Goal: Communication & Community: Answer question/provide support

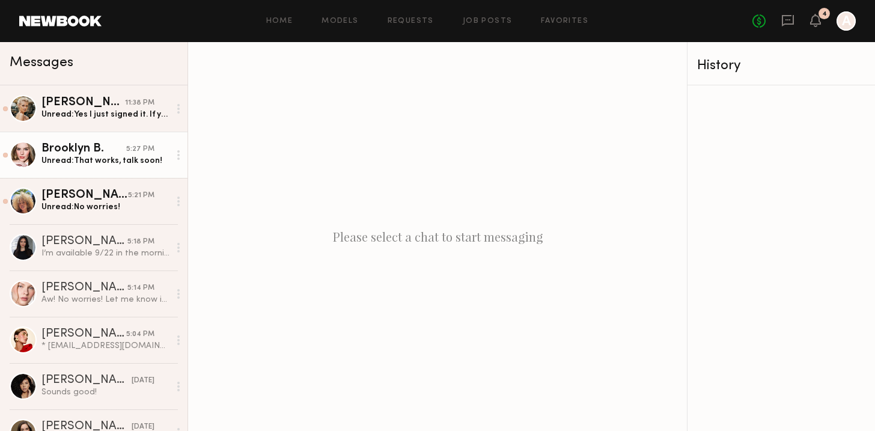
click at [120, 161] on div "Unread: That works, talk soon!" at bounding box center [105, 160] width 128 height 11
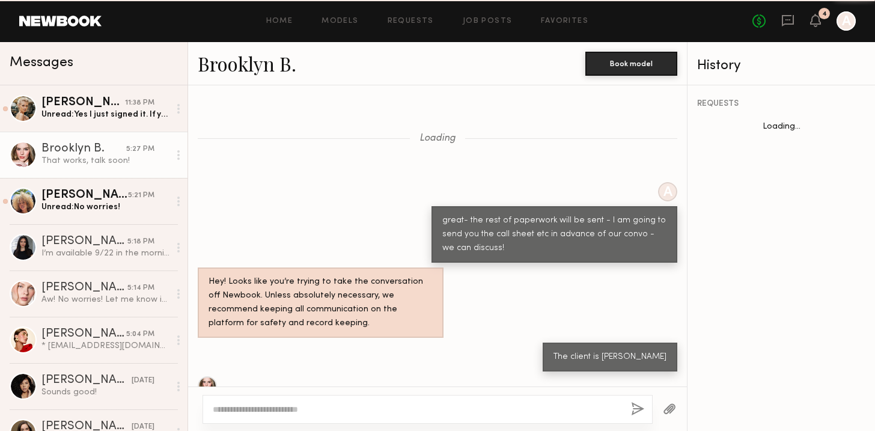
scroll to position [894, 0]
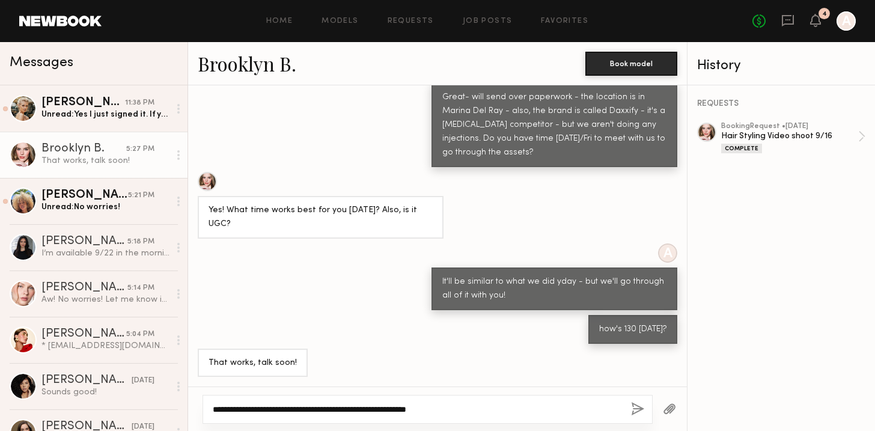
type textarea "**********"
click at [637, 402] on button "button" at bounding box center [637, 409] width 13 height 15
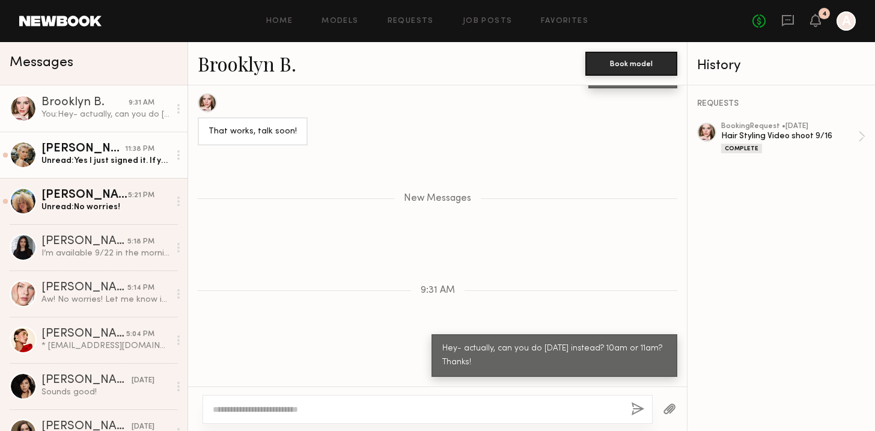
click at [97, 159] on div "Unread: Yes I just signed it. If you could share details (brand, usage, shoot l…" at bounding box center [105, 160] width 128 height 11
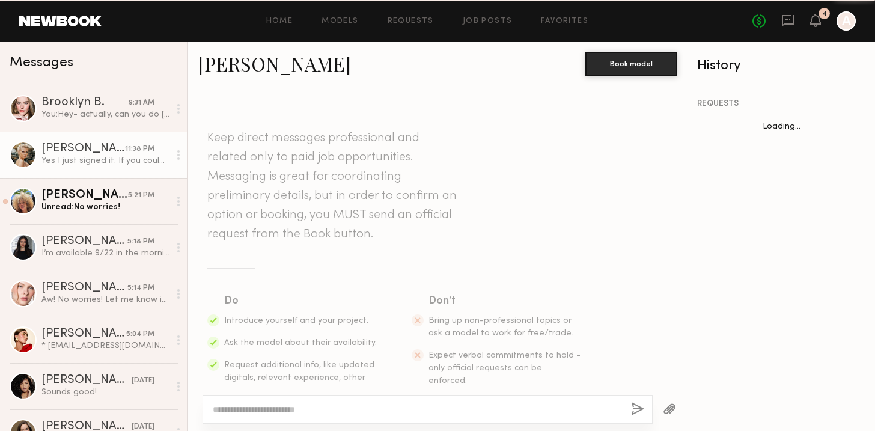
scroll to position [1005, 0]
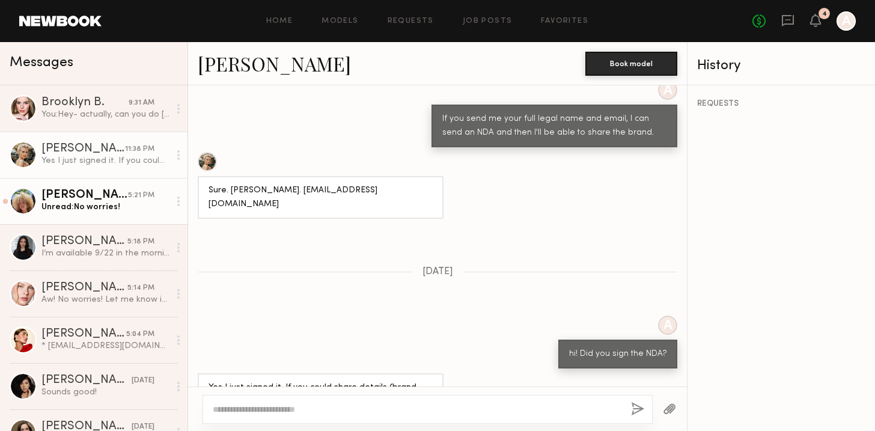
click at [94, 185] on link "Maya A. 5:21 PM Unread: No worries!" at bounding box center [93, 201] width 187 height 46
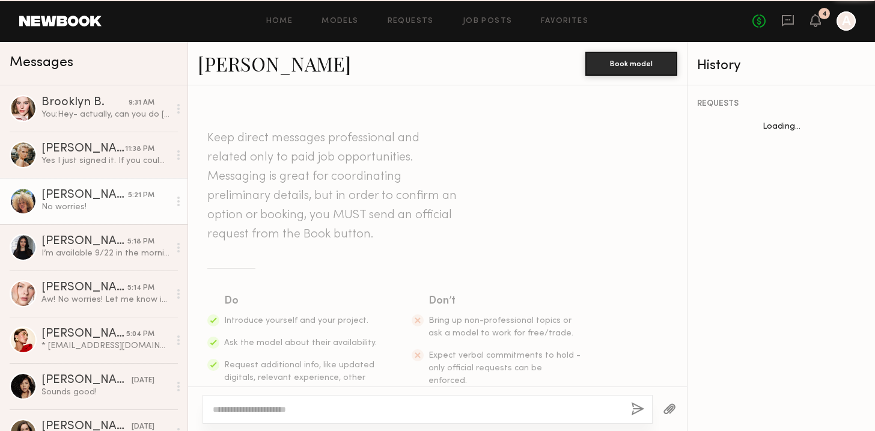
scroll to position [1055, 0]
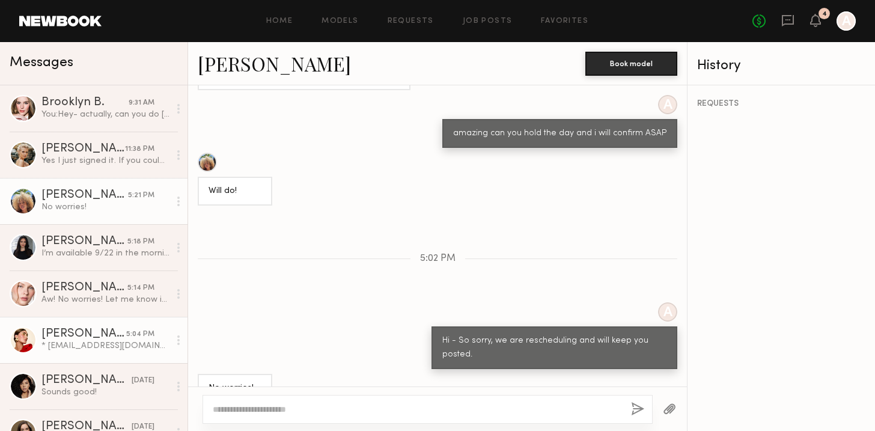
click at [82, 338] on div "Louise M." at bounding box center [83, 334] width 85 height 12
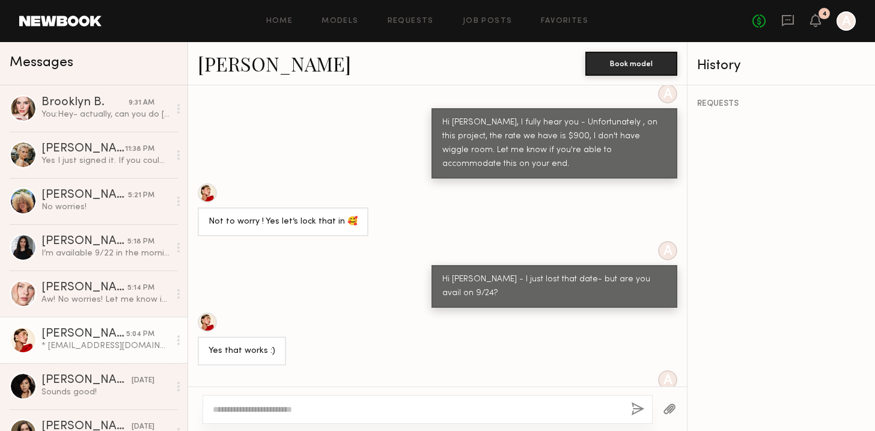
scroll to position [992, 0]
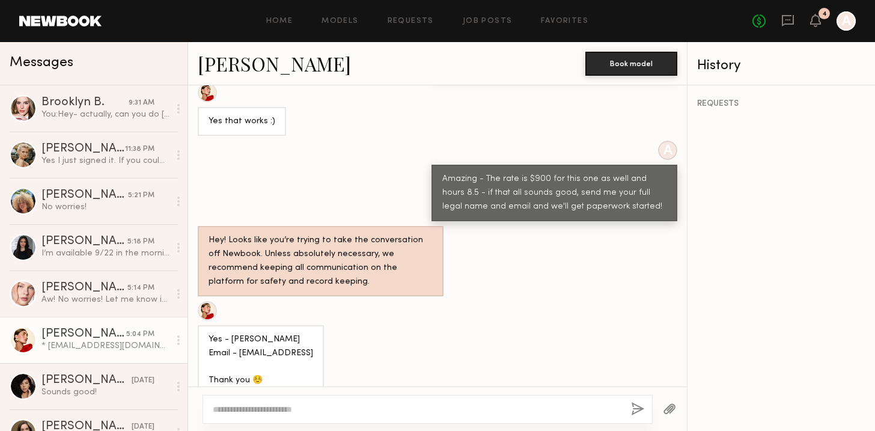
click at [375, 399] on div at bounding box center [427, 409] width 450 height 29
click at [354, 403] on textarea at bounding box center [417, 409] width 408 height 12
type textarea "*"
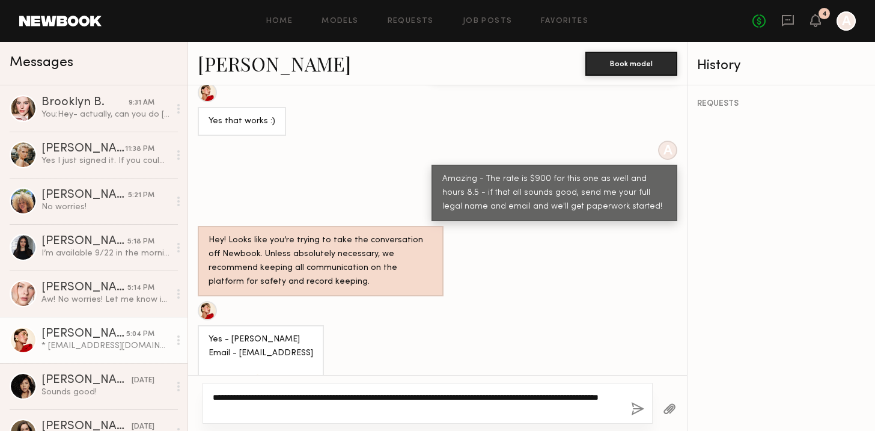
click at [281, 409] on textarea "**********" at bounding box center [417, 403] width 408 height 24
type textarea "**********"
click at [638, 415] on button "button" at bounding box center [637, 409] width 13 height 15
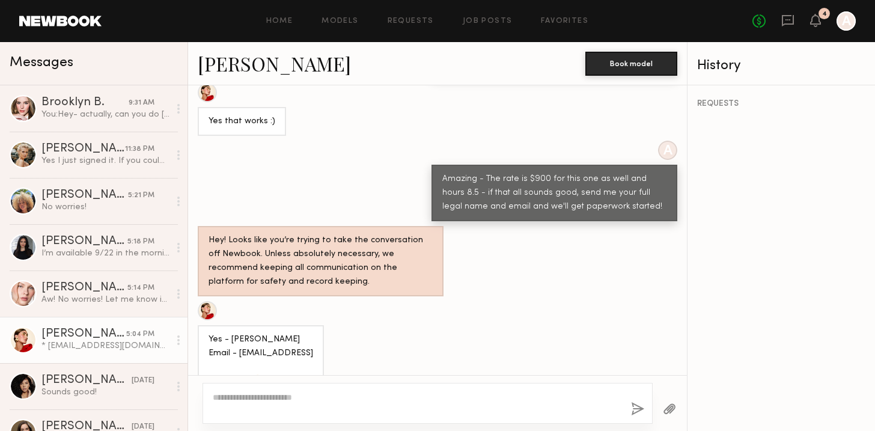
scroll to position [1236, 0]
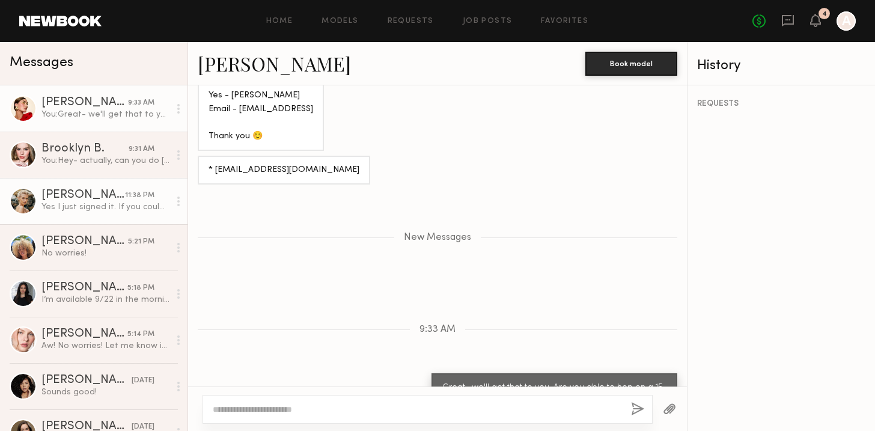
click at [117, 204] on div "Yes I just signed it. If you could share details (brand, usage, shoot location)…" at bounding box center [105, 206] width 128 height 11
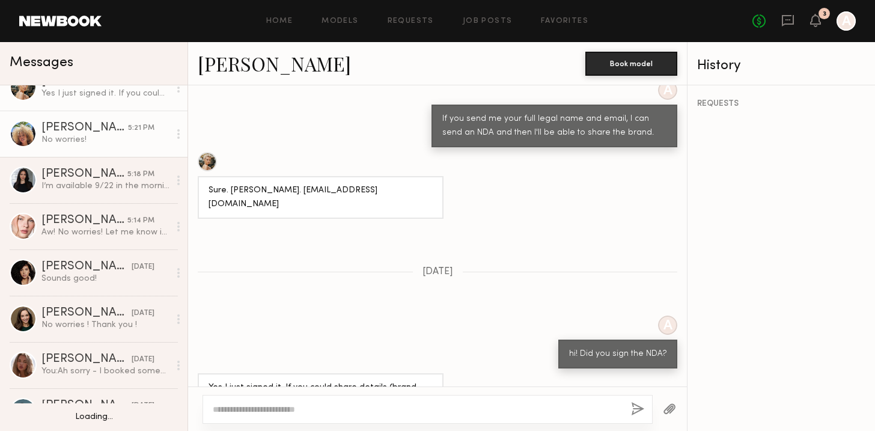
scroll to position [126, 0]
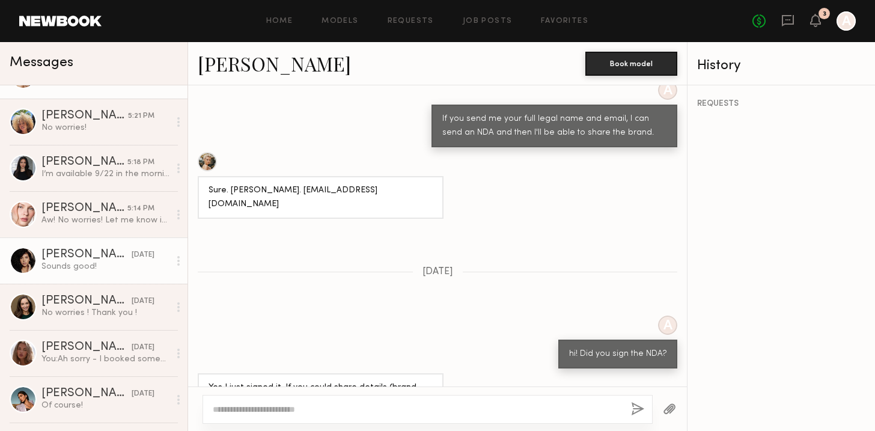
click at [80, 265] on div "Sounds good!" at bounding box center [105, 266] width 128 height 11
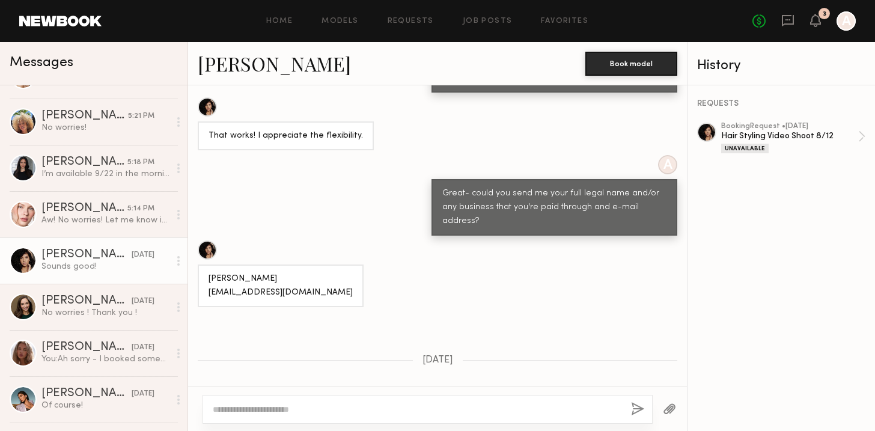
scroll to position [2949, 0]
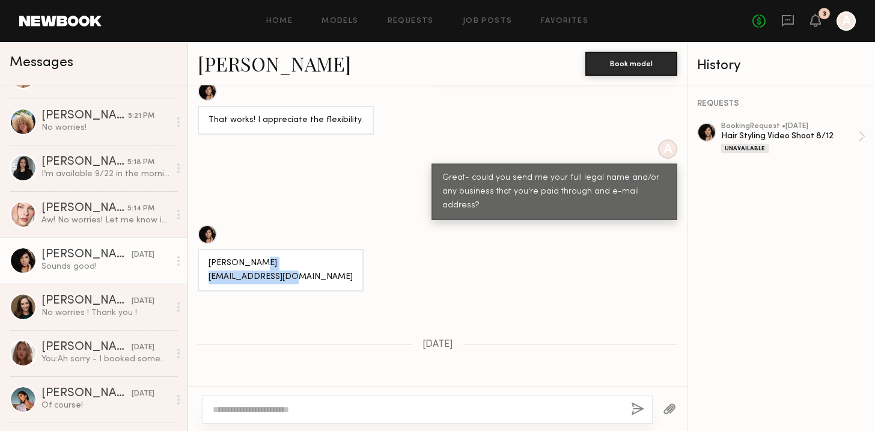
drag, startPoint x: 302, startPoint y: 247, endPoint x: 207, endPoint y: 247, distance: 94.9
click at [207, 249] on div "[PERSON_NAME] [EMAIL_ADDRESS][DOMAIN_NAME]" at bounding box center [281, 270] width 166 height 43
copy div "tracydias07@gmail.com"
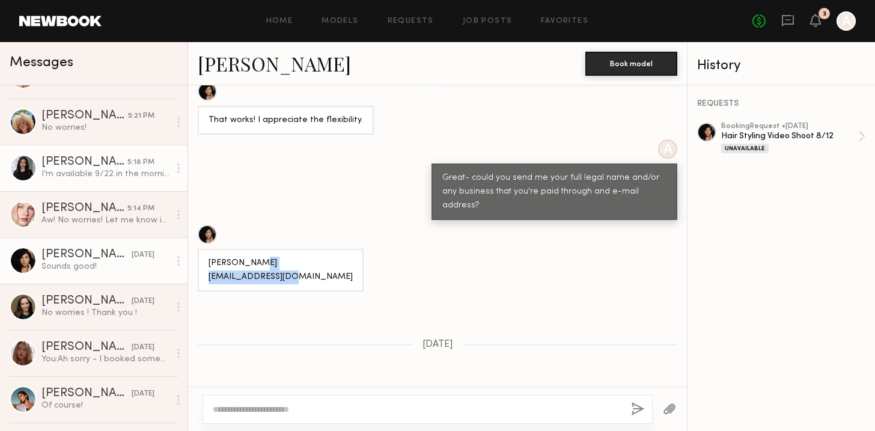
scroll to position [0, 0]
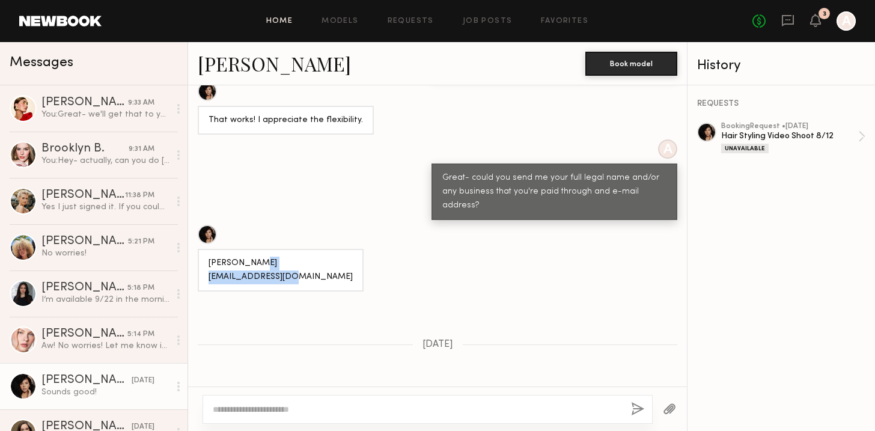
click at [283, 22] on link "Home" at bounding box center [279, 21] width 27 height 8
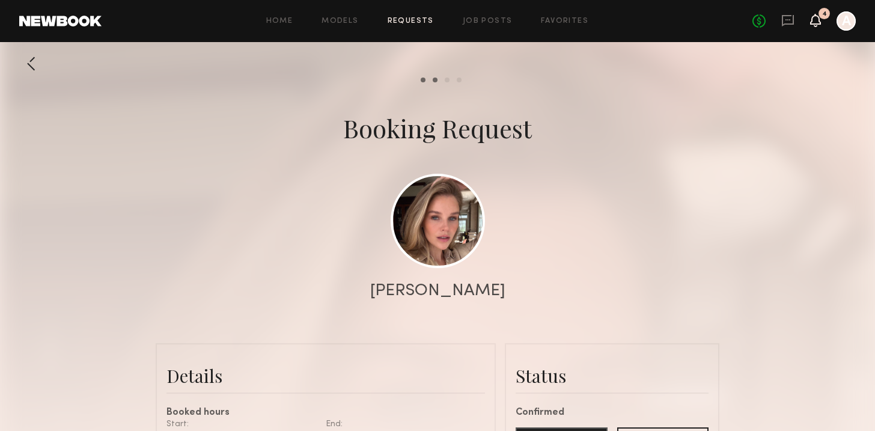
scroll to position [345, 0]
click at [814, 20] on icon at bounding box center [815, 20] width 10 height 8
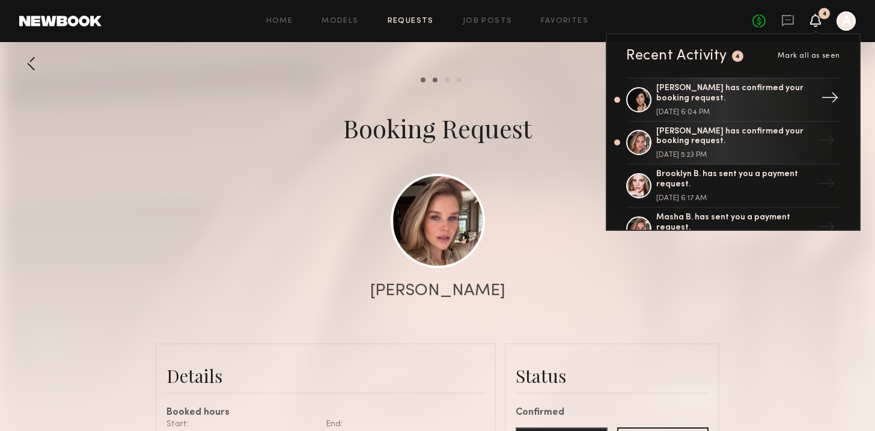
click at [712, 98] on div "[PERSON_NAME] has confirmed your booking request." at bounding box center [734, 93] width 156 height 20
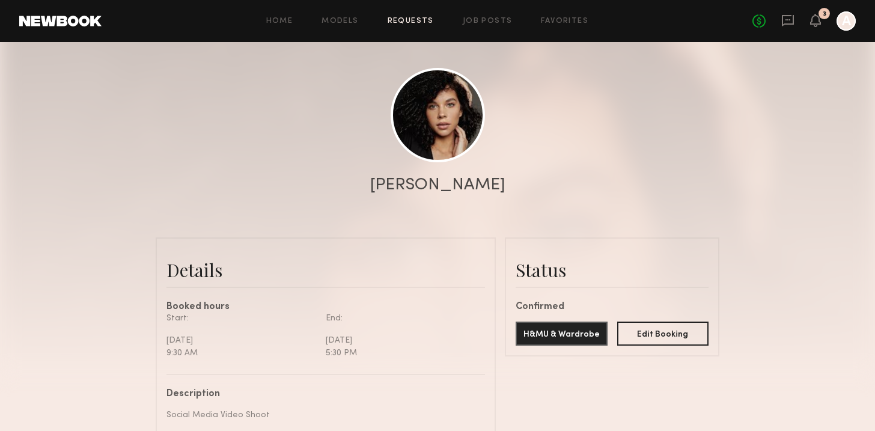
scroll to position [186, 0]
